Goal: Task Accomplishment & Management: Complete application form

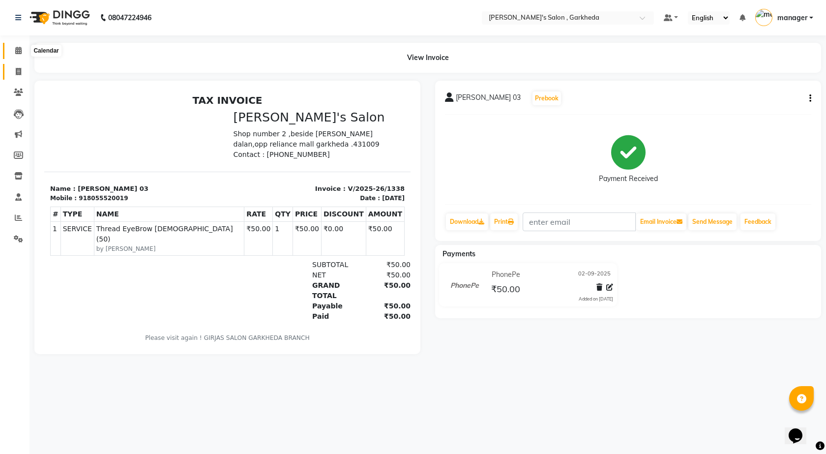
drag, startPoint x: 17, startPoint y: 53, endPoint x: 14, endPoint y: 64, distance: 11.6
click at [17, 53] on icon at bounding box center [18, 50] width 6 height 7
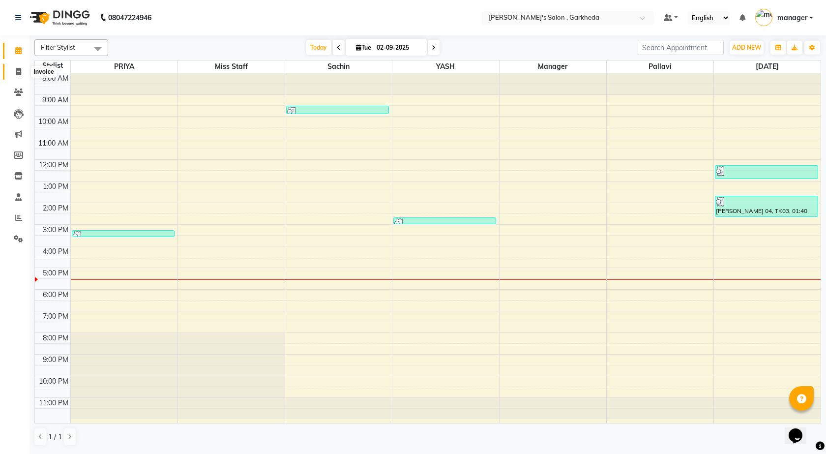
click at [14, 72] on span at bounding box center [18, 71] width 17 height 11
select select "7062"
select select "service"
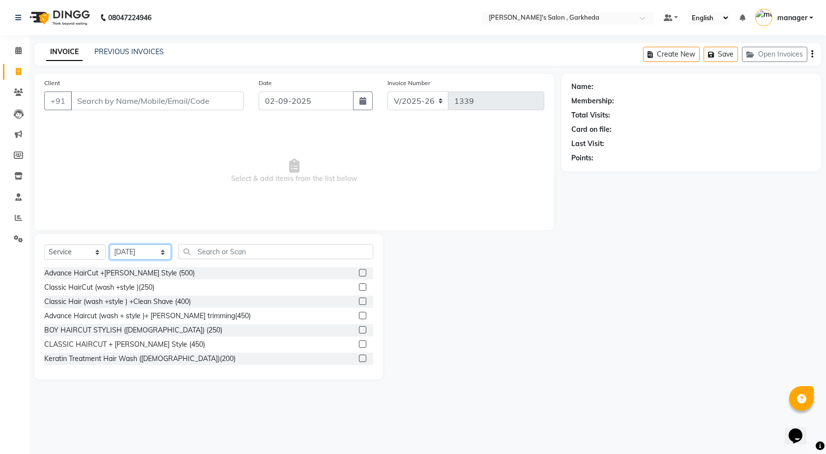
click at [145, 254] on select "Select Stylist [DATE] manager miss staff [PERSON_NAME]" at bounding box center [140, 251] width 61 height 15
select select "71504"
click at [110, 244] on select "Select Stylist [DATE] manager miss staff [PERSON_NAME]" at bounding box center [140, 251] width 61 height 15
click at [241, 251] on input "text" at bounding box center [276, 251] width 195 height 15
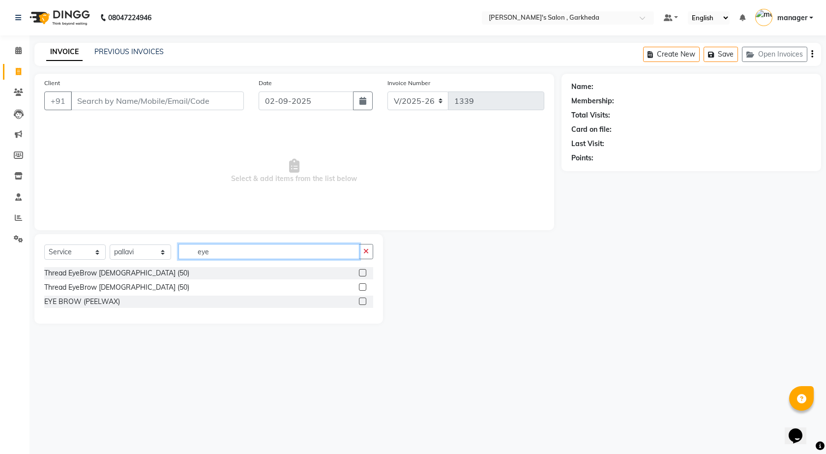
type input "eye"
click at [361, 271] on label at bounding box center [362, 272] width 7 height 7
click at [361, 271] on input "checkbox" at bounding box center [362, 273] width 6 height 6
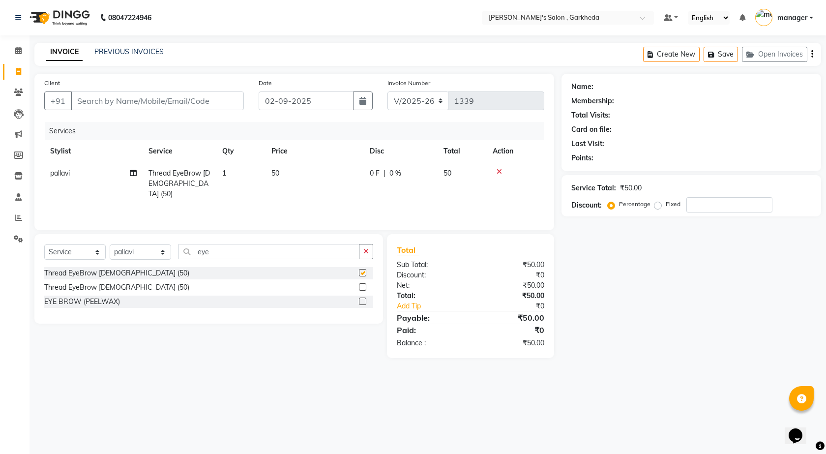
checkbox input "false"
click at [198, 98] on input "Client" at bounding box center [157, 100] width 173 height 19
type input "7"
type input "0"
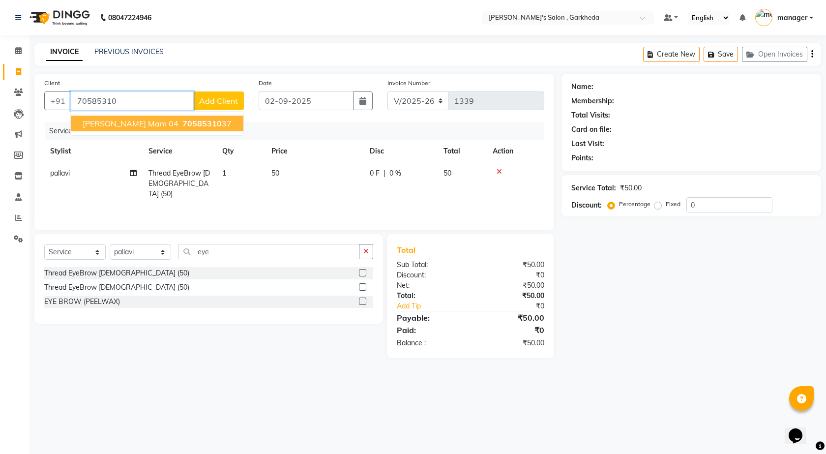
click at [182, 120] on span "70585310" at bounding box center [201, 124] width 39 height 10
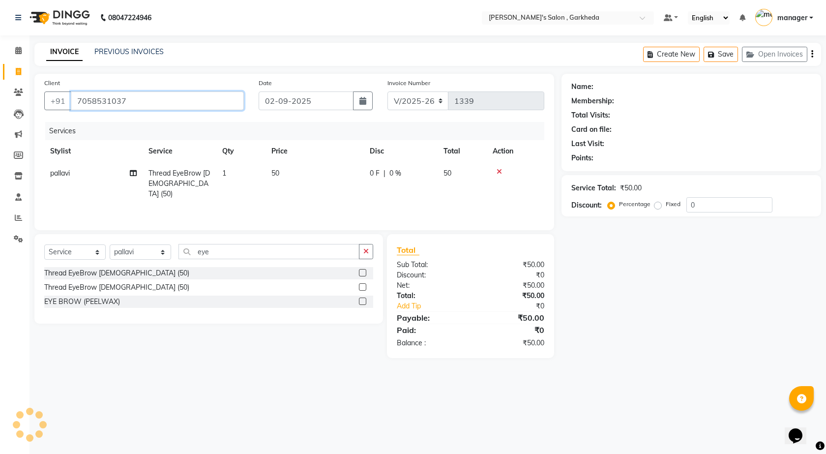
type input "7058531037"
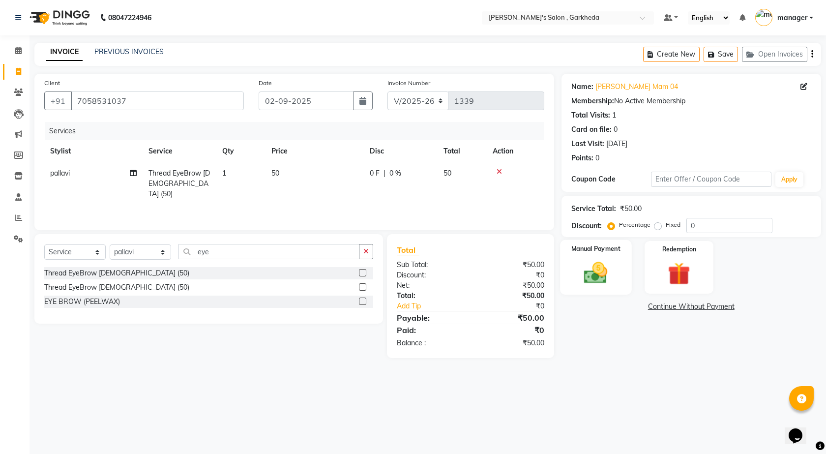
click at [591, 274] on img at bounding box center [596, 272] width 38 height 27
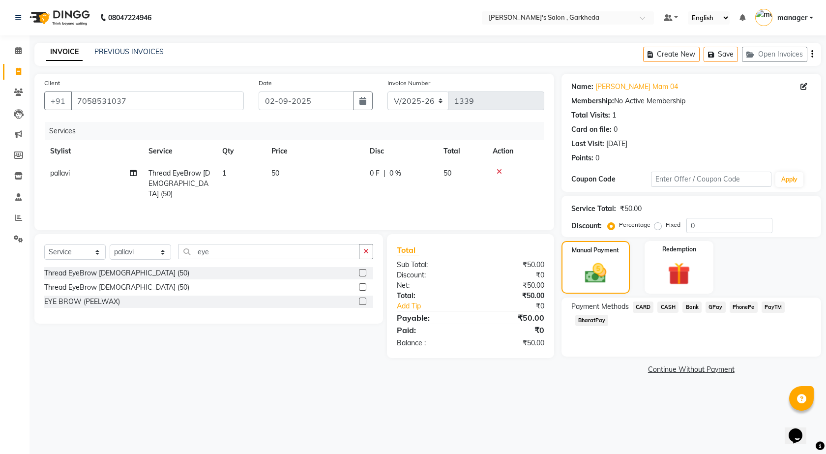
click at [745, 311] on span "PhonePe" at bounding box center [744, 306] width 28 height 11
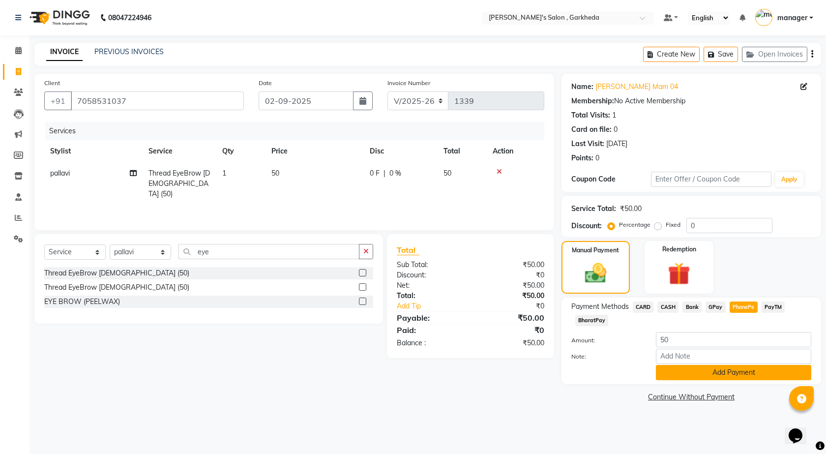
click at [723, 369] on button "Add Payment" at bounding box center [733, 372] width 155 height 15
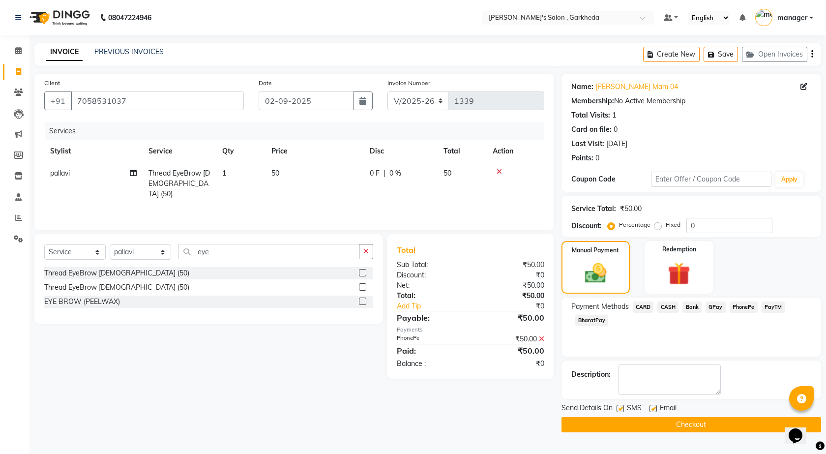
click at [657, 419] on button "Checkout" at bounding box center [692, 424] width 260 height 15
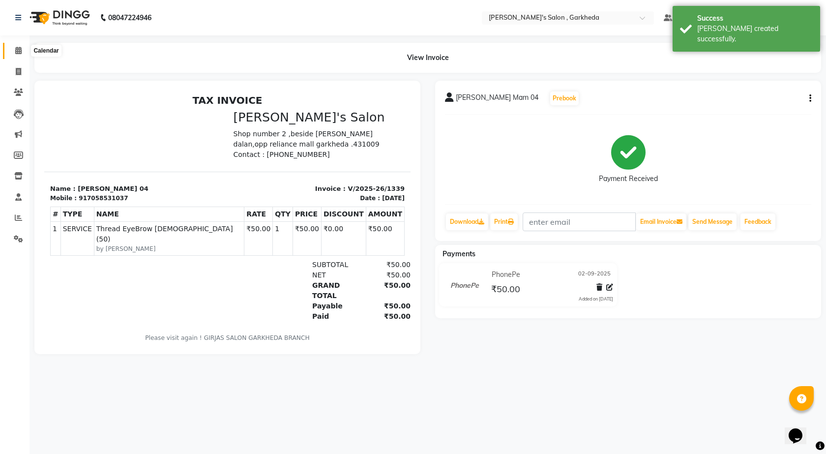
click at [13, 45] on span at bounding box center [18, 50] width 17 height 11
